Goal: Information Seeking & Learning: Find specific fact

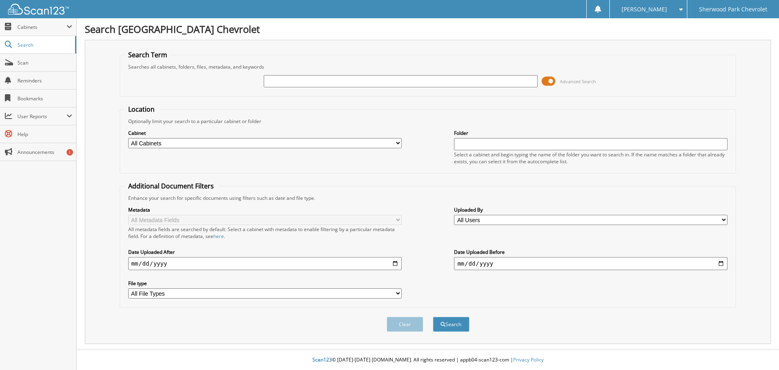
type input "Q"
type input "[PERSON_NAME]"
click at [433, 316] on button "Search" at bounding box center [451, 323] width 37 height 15
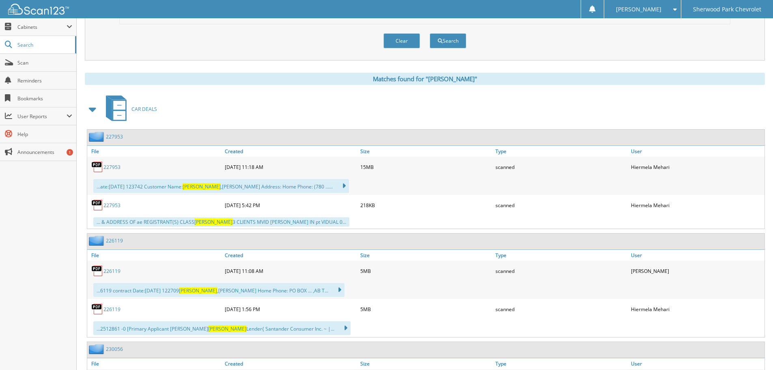
scroll to position [284, 0]
click at [113, 167] on link "227953" at bounding box center [111, 166] width 17 height 7
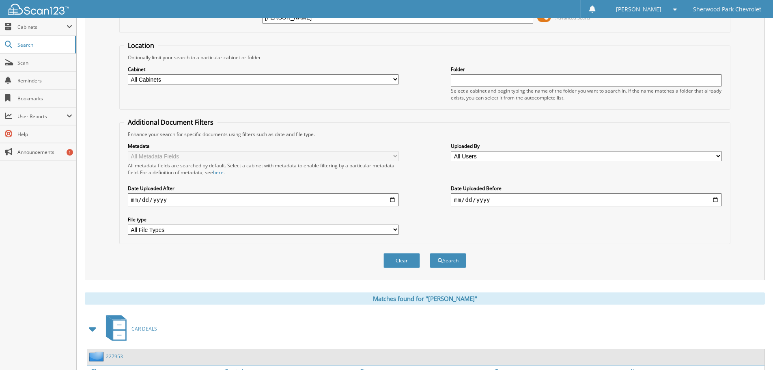
scroll to position [0, 0]
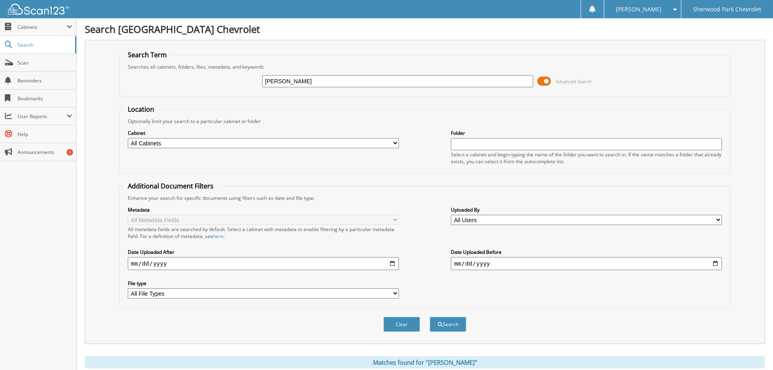
drag, startPoint x: 275, startPoint y: 94, endPoint x: 223, endPoint y: 100, distance: 51.8
click at [236, 100] on form "Search Term Searches all cabinets, folders, files, metadata, and keywords [PERS…" at bounding box center [424, 195] width 611 height 290
type input "230056"
click at [430, 316] on button "Search" at bounding box center [448, 323] width 37 height 15
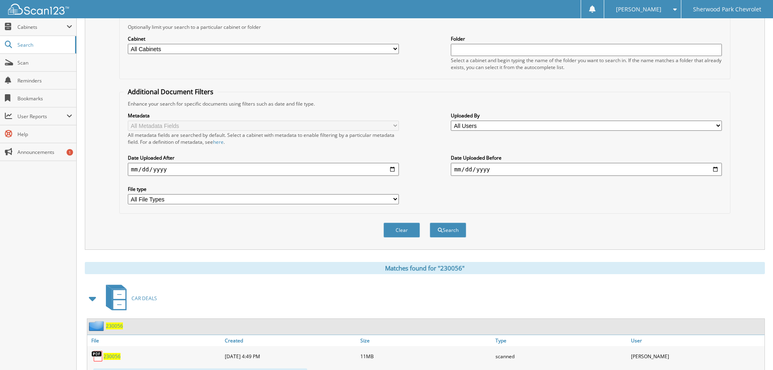
scroll to position [240, 0]
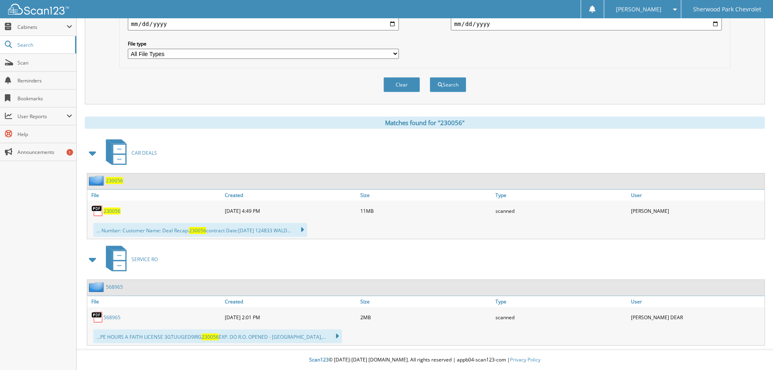
click at [110, 210] on span "230056" at bounding box center [111, 210] width 17 height 7
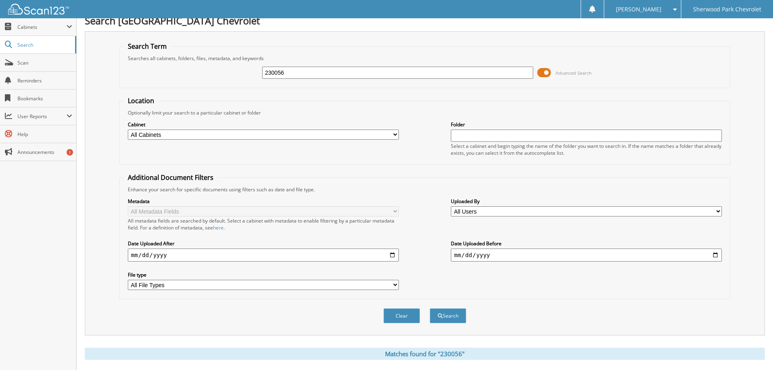
scroll to position [0, 0]
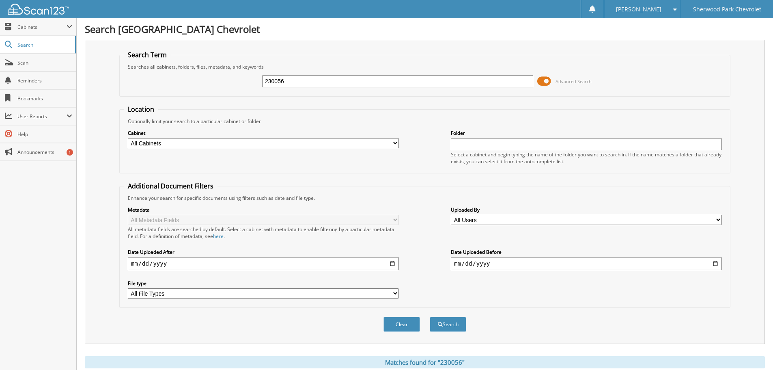
drag, startPoint x: 297, startPoint y: 86, endPoint x: 258, endPoint y: 96, distance: 40.4
click at [258, 96] on fieldset "Search Term Searches all cabinets, folders, files, metadata, and keywords 23005…" at bounding box center [424, 73] width 611 height 46
click at [293, 77] on input "230056" at bounding box center [397, 81] width 271 height 12
drag, startPoint x: 293, startPoint y: 82, endPoint x: 231, endPoint y: 90, distance: 62.9
click at [236, 89] on div "230056 Advanced Search" at bounding box center [425, 81] width 602 height 22
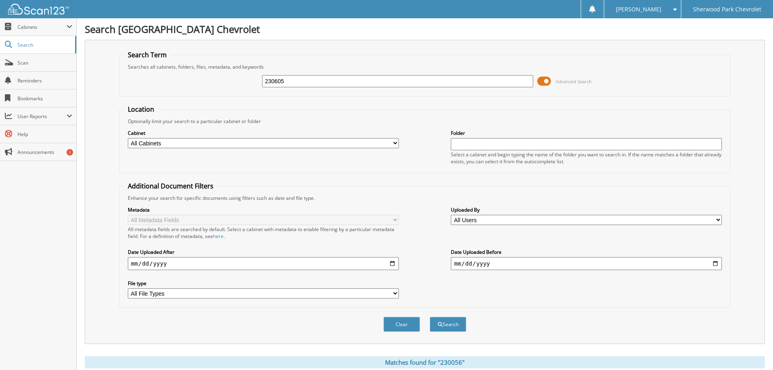
type input "230605"
click at [430, 316] on button "Search" at bounding box center [448, 323] width 37 height 15
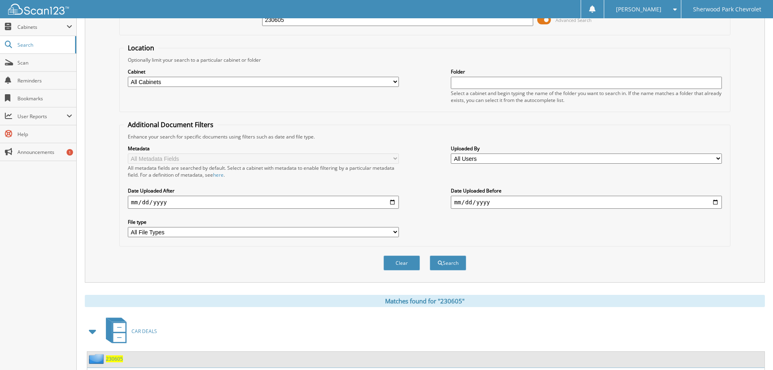
scroll to position [133, 0]
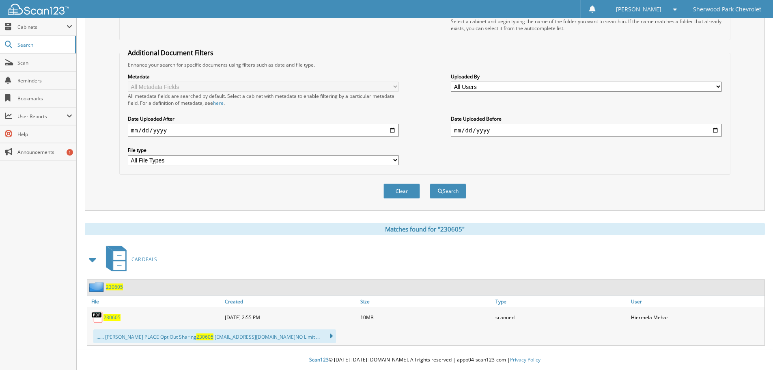
click at [109, 316] on span "230605" at bounding box center [111, 317] width 17 height 7
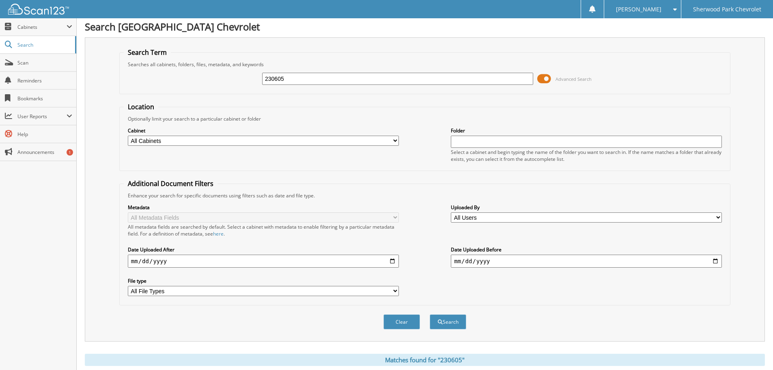
scroll to position [0, 0]
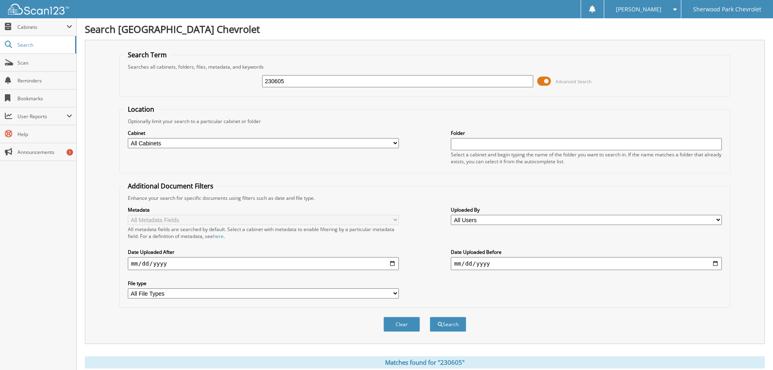
drag, startPoint x: 266, startPoint y: 90, endPoint x: 206, endPoint y: 99, distance: 60.7
click at [206, 99] on form "Search Term Searches all cabinets, folders, files, metadata, and keywords 23060…" at bounding box center [424, 195] width 611 height 290
click at [284, 93] on fieldset "Search Term Searches all cabinets, folders, files, metadata, and keywords 23060…" at bounding box center [424, 73] width 611 height 46
drag, startPoint x: 298, startPoint y: 86, endPoint x: 237, endPoint y: 93, distance: 61.2
click at [241, 92] on fieldset "Search Term Searches all cabinets, folders, files, metadata, and keywords 23060…" at bounding box center [424, 73] width 611 height 46
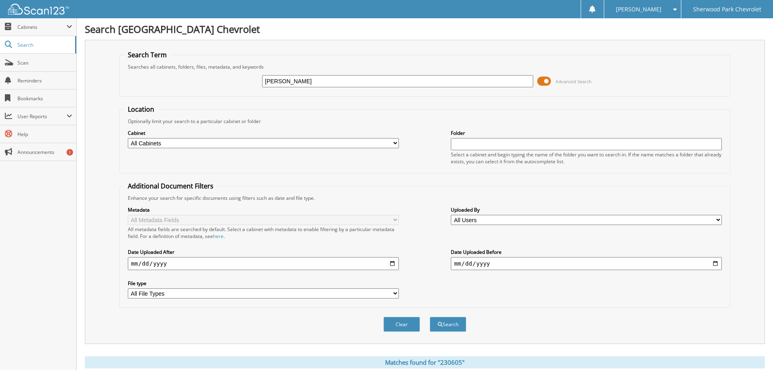
type input "AHMED ALI"
click at [430, 316] on button "Search" at bounding box center [448, 323] width 37 height 15
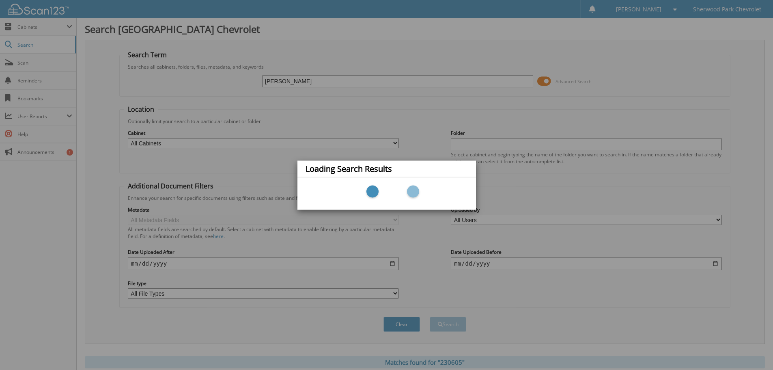
click at [314, 84] on div "Loading Search Results" at bounding box center [386, 185] width 773 height 370
click at [387, 115] on div "Loading Search Results" at bounding box center [386, 185] width 773 height 370
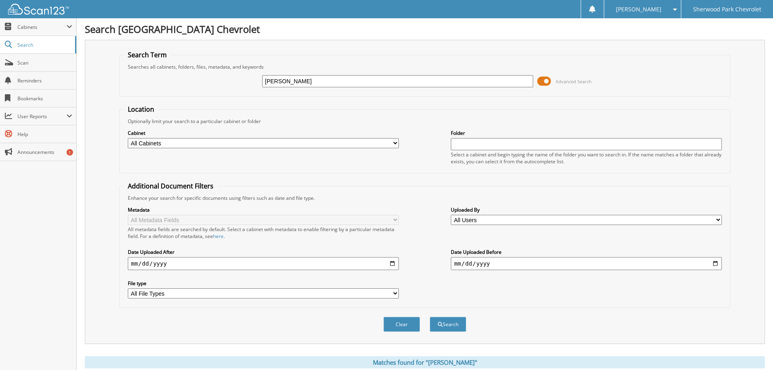
click at [321, 84] on input "[PERSON_NAME]" at bounding box center [397, 81] width 271 height 12
type input "A"
type input "ALI"
click at [430, 316] on button "Search" at bounding box center [448, 323] width 37 height 15
